Goal: Use online tool/utility

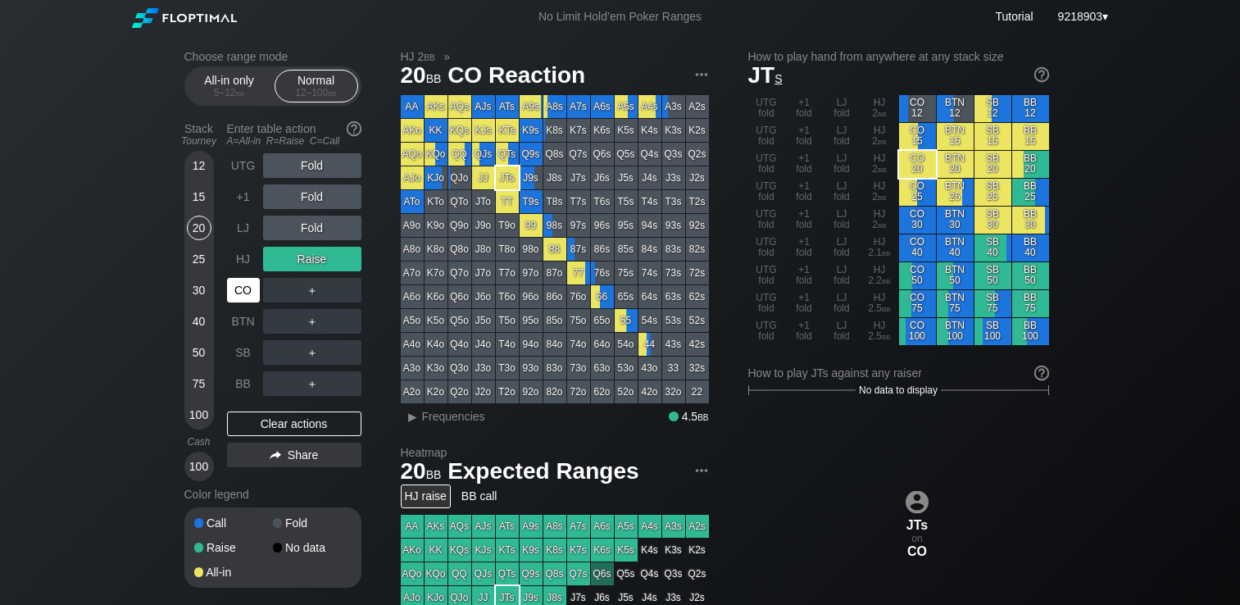
click at [239, 294] on div "CO" at bounding box center [243, 290] width 33 height 25
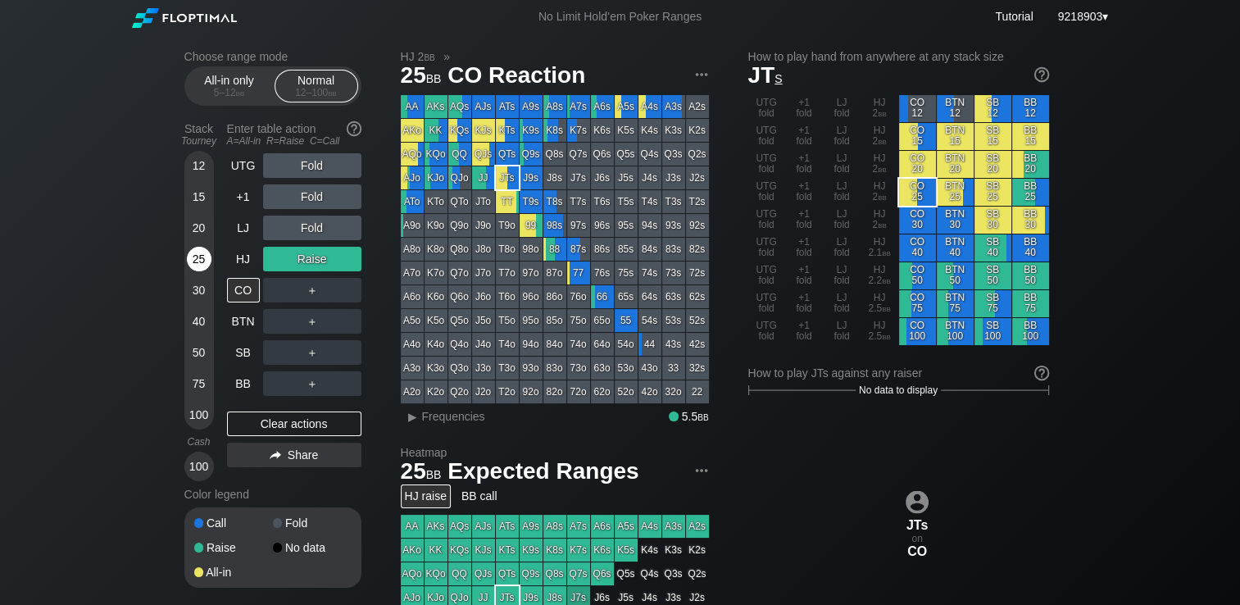
click at [208, 262] on div "25" at bounding box center [199, 259] width 25 height 25
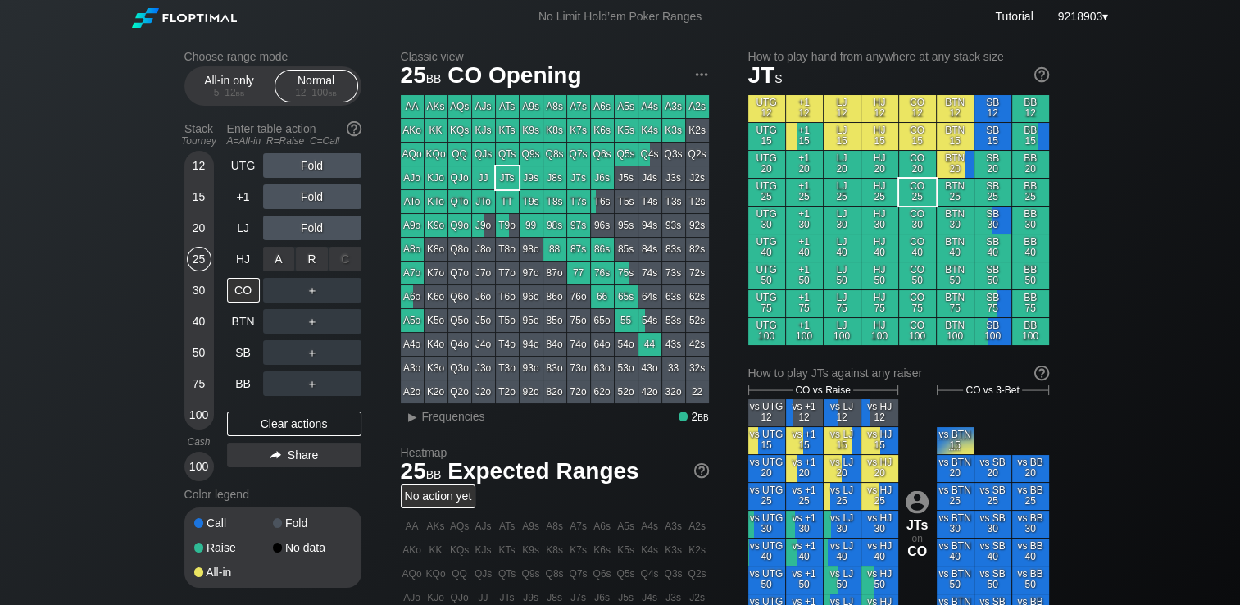
click at [316, 261] on div "R ✕" at bounding box center [312, 259] width 32 height 25
click at [318, 298] on div "R ✕" at bounding box center [312, 290] width 32 height 25
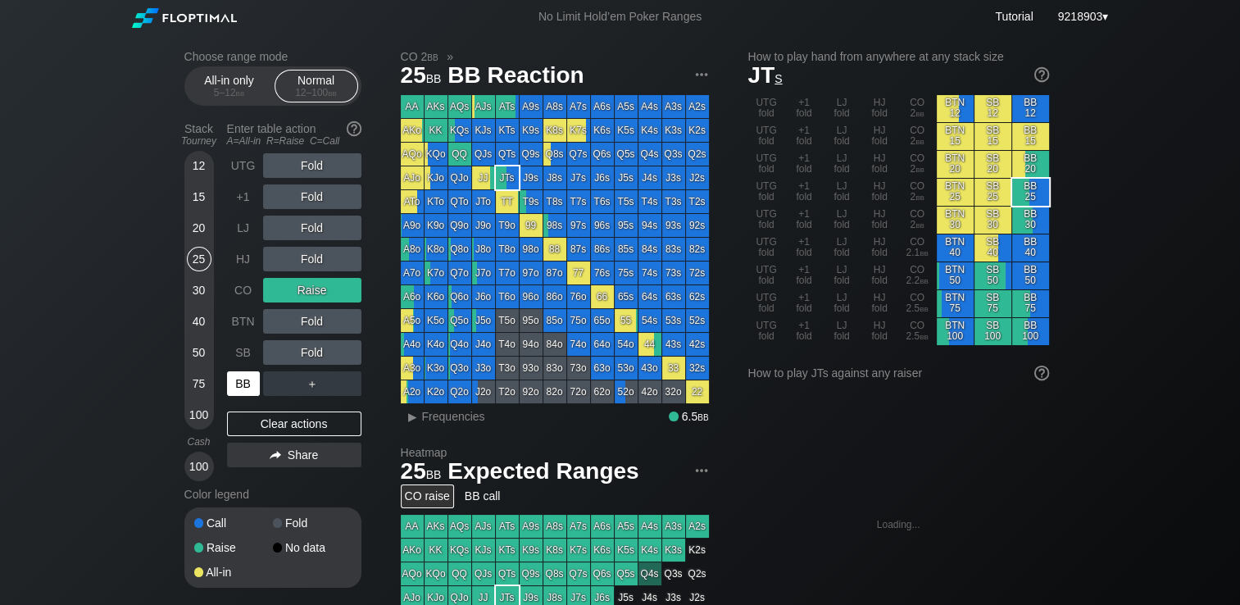
click at [243, 393] on div "BB" at bounding box center [243, 383] width 33 height 25
click at [102, 393] on div "Choose range mode All-in only 5 – 12 bb Normal 12 – 100 bb Stack Tourney Enter …" at bounding box center [620, 557] width 1240 height 1047
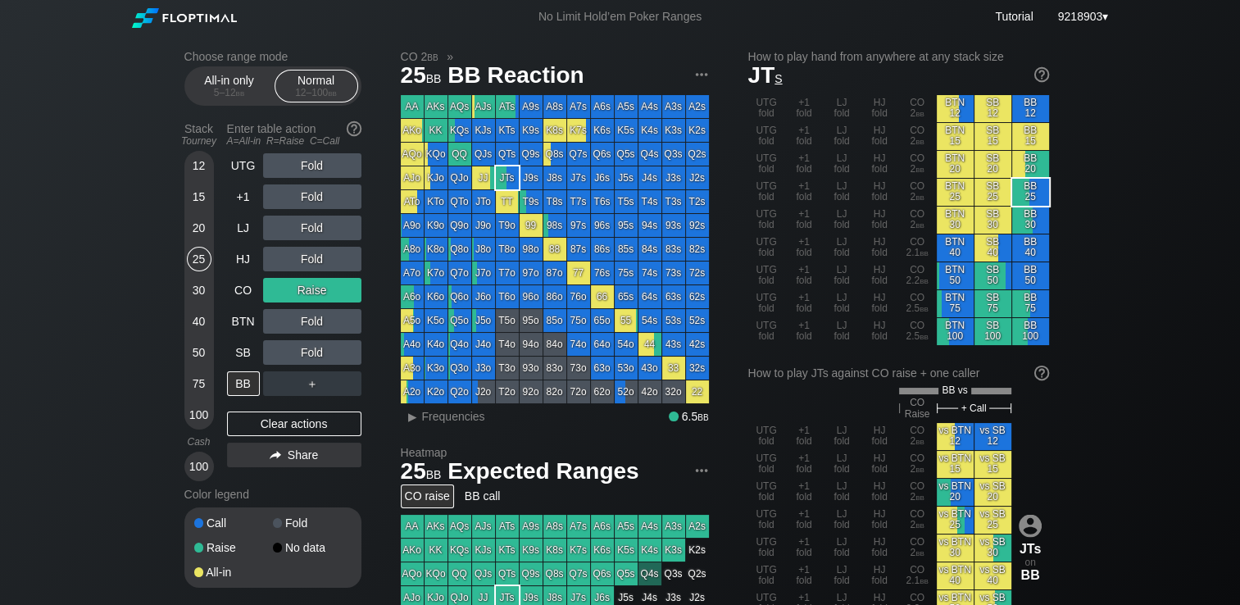
drag, startPoint x: 246, startPoint y: 155, endPoint x: 234, endPoint y: 154, distance: 12.3
click at [240, 154] on div "Stack Tourney Enter table action A=All-in R=Raise C=Call [PHONE_NUMBER] [PHONE_…" at bounding box center [272, 299] width 177 height 366
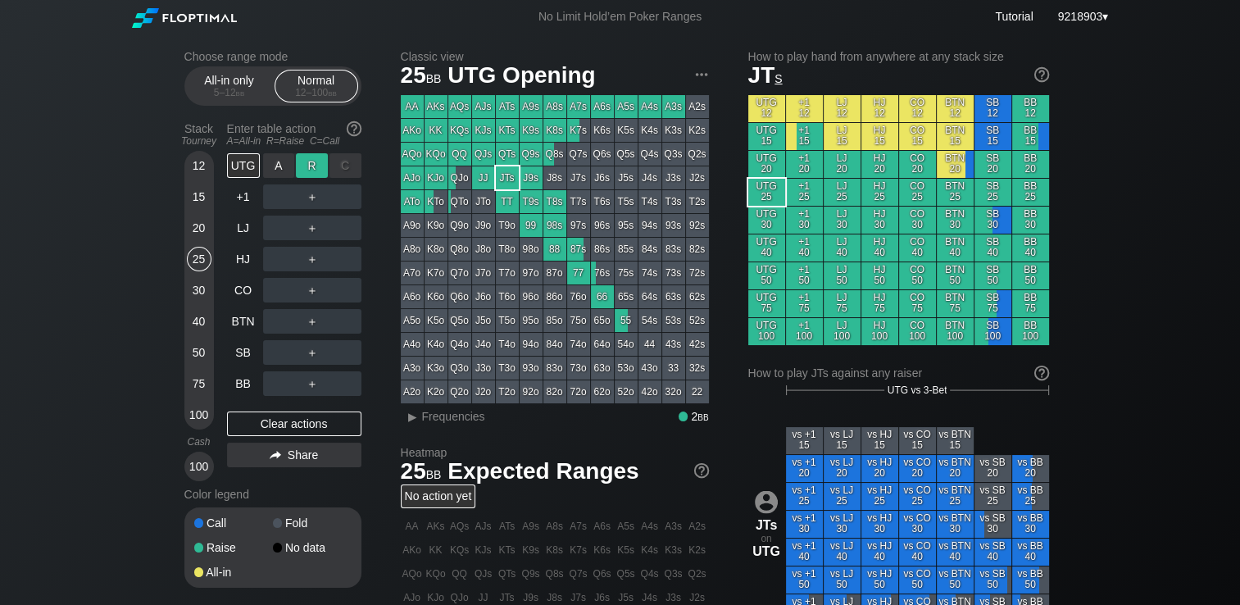
click at [311, 169] on div "R ✕" at bounding box center [312, 165] width 32 height 25
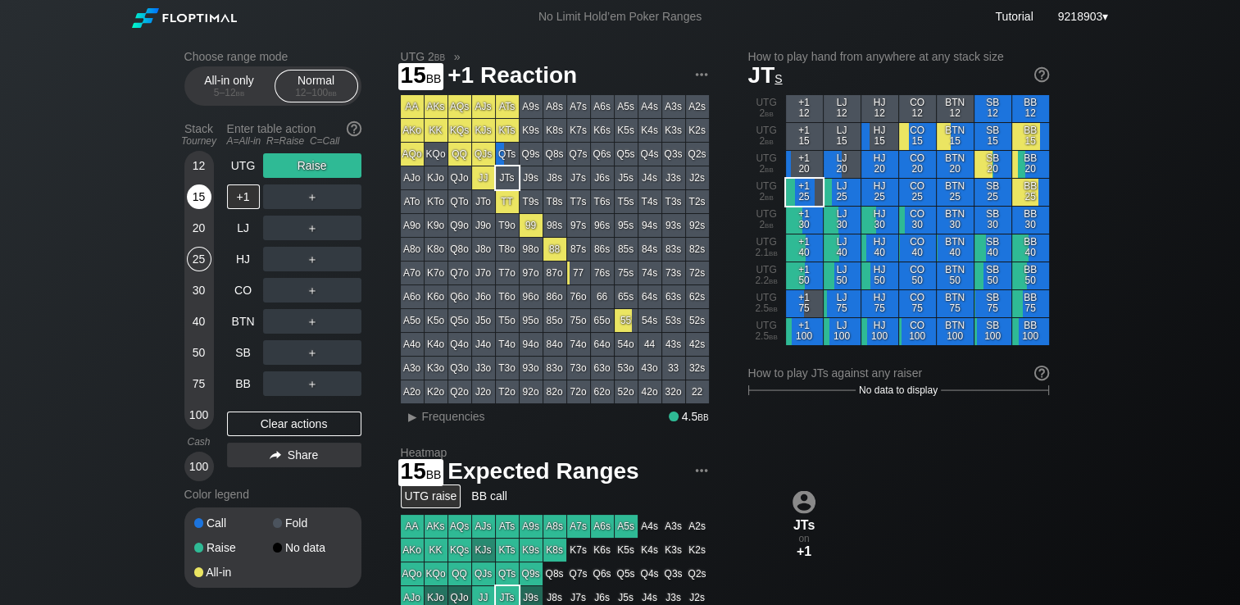
drag, startPoint x: 207, startPoint y: 199, endPoint x: 20, endPoint y: 93, distance: 214.7
click at [202, 196] on div "15" at bounding box center [199, 196] width 25 height 25
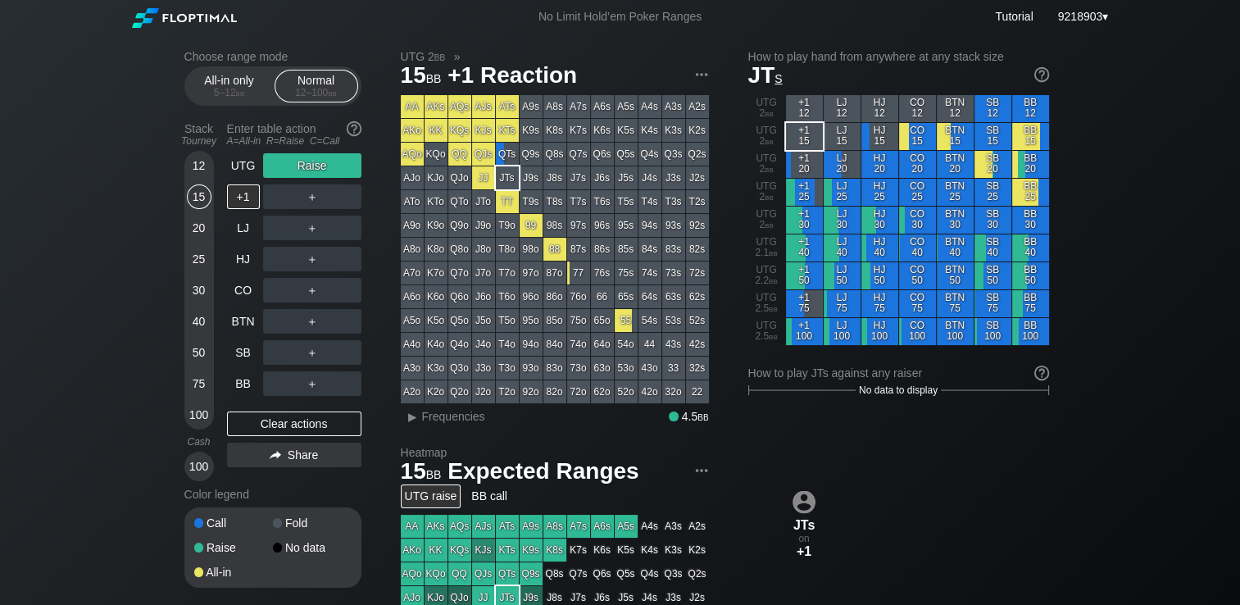
click at [127, 179] on div "Choose range mode All-in only 5 – 12 bb Normal 12 – 100 bb Stack Tourney Enter …" at bounding box center [620, 557] width 1240 height 1047
click at [128, 179] on div "Choose range mode All-in only 5 – 12 bb Normal 12 – 100 bb Stack Tourney Enter …" at bounding box center [620, 557] width 1240 height 1047
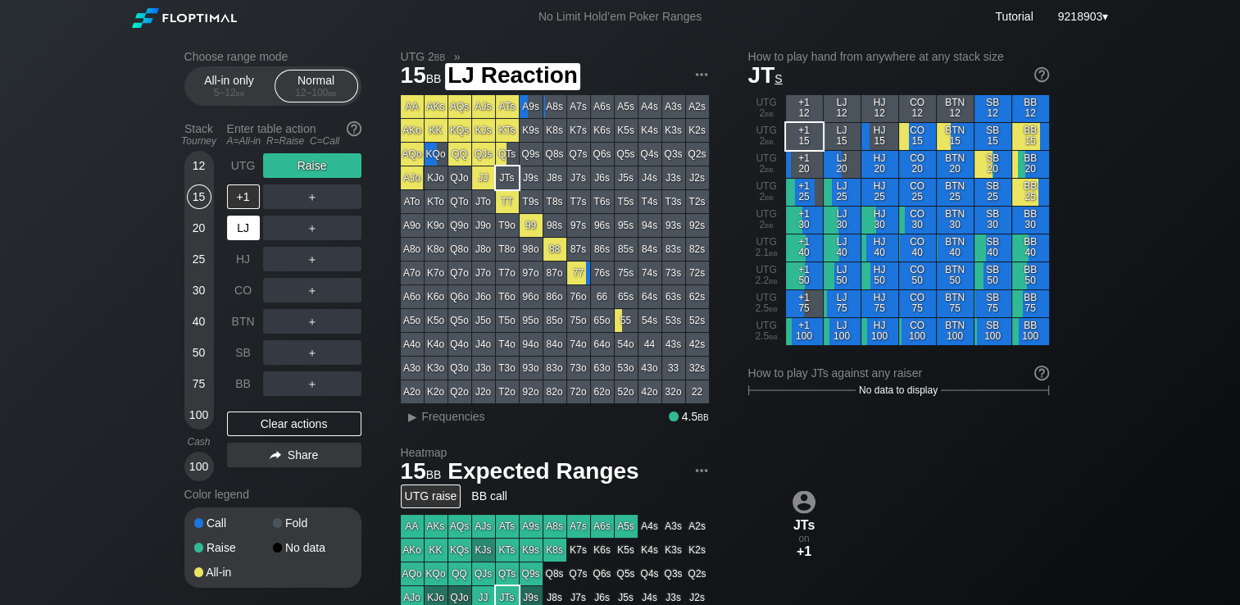
click at [252, 228] on div "LJ" at bounding box center [243, 228] width 33 height 25
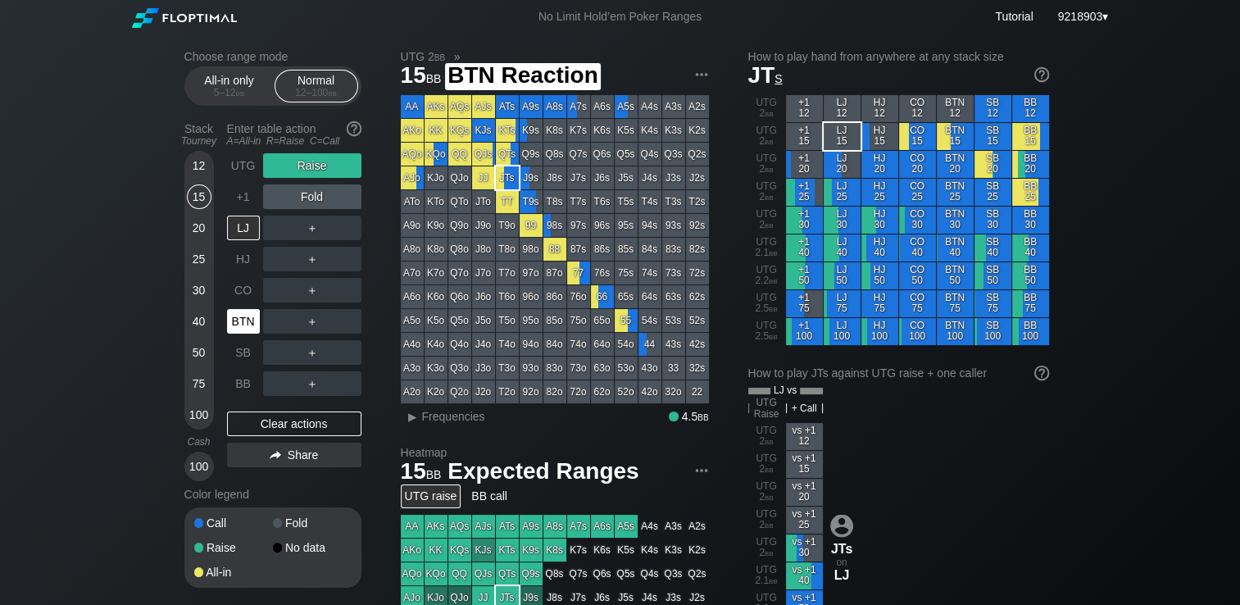
click at [239, 322] on div "BTN" at bounding box center [243, 321] width 33 height 25
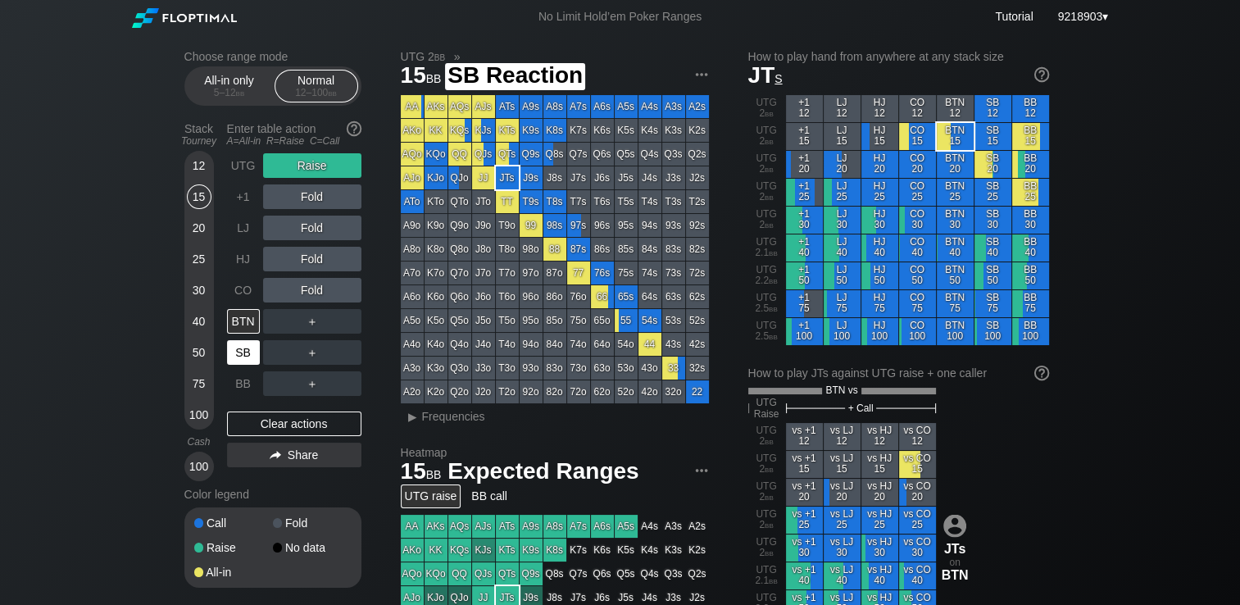
click at [248, 356] on div "SB" at bounding box center [243, 352] width 33 height 25
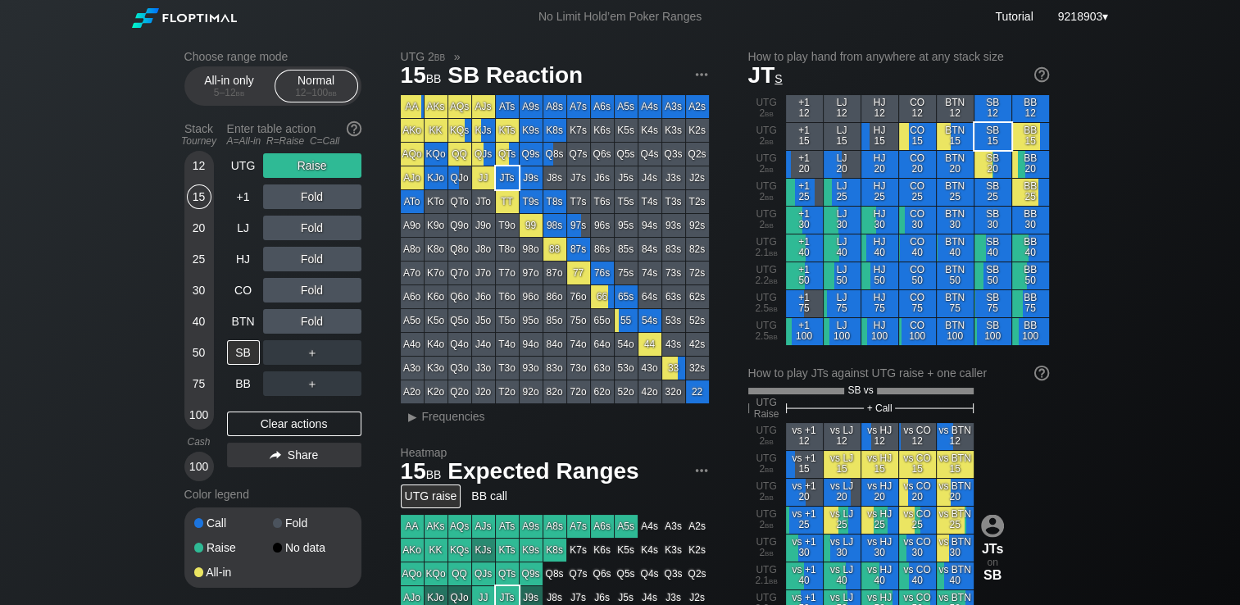
click at [84, 369] on div "Choose range mode All-in only 5 – 12 bb Normal 12 – 100 bb Stack Tourney Enter …" at bounding box center [620, 569] width 1240 height 1070
